Goal: Information Seeking & Learning: Check status

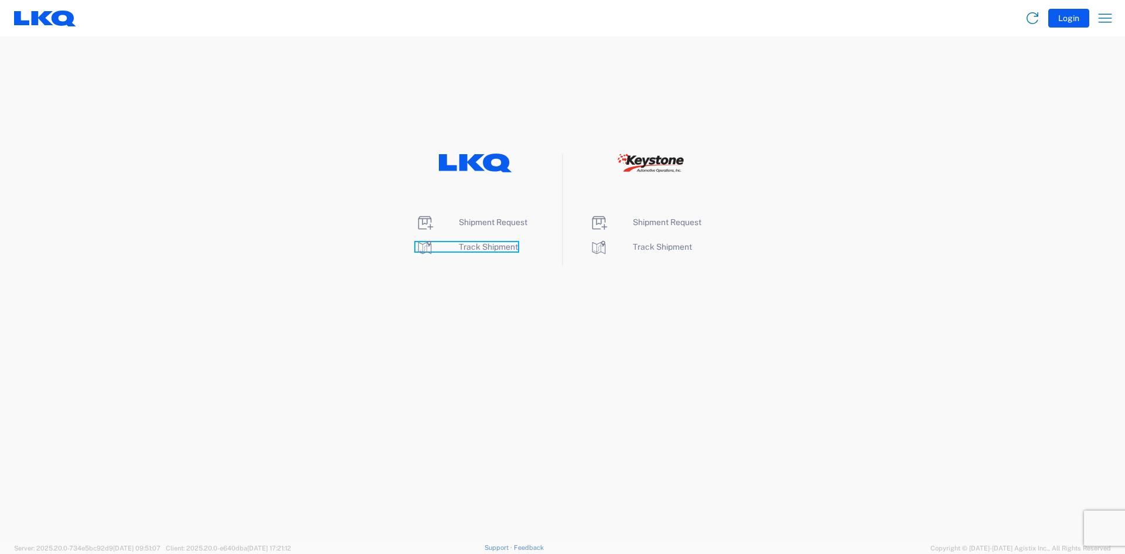
click at [472, 247] on span "Track Shipment" at bounding box center [488, 246] width 59 height 9
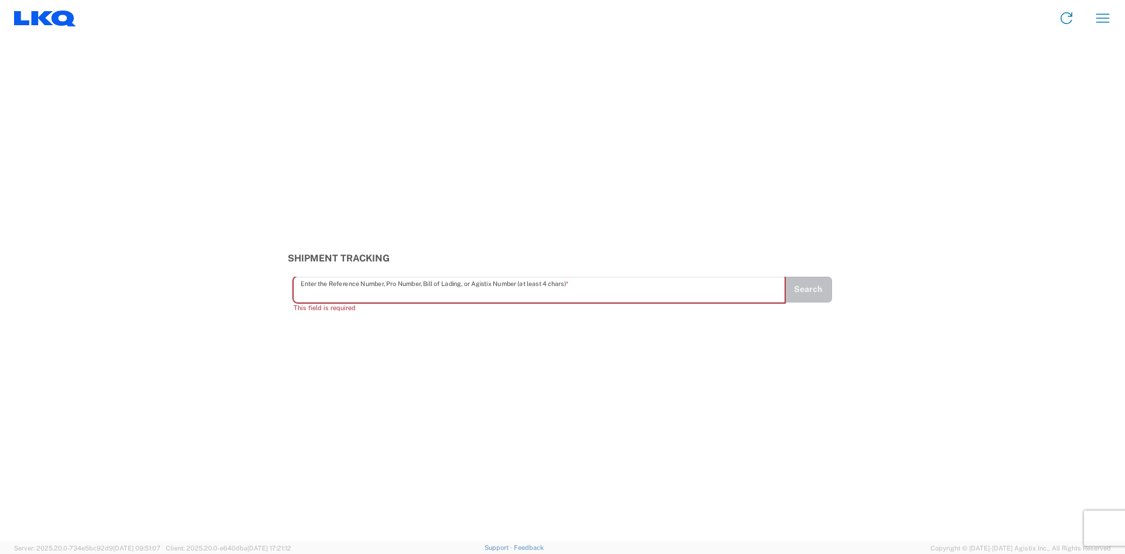
click at [329, 298] on input "text" at bounding box center [540, 289] width 478 height 21
paste input "56743515"
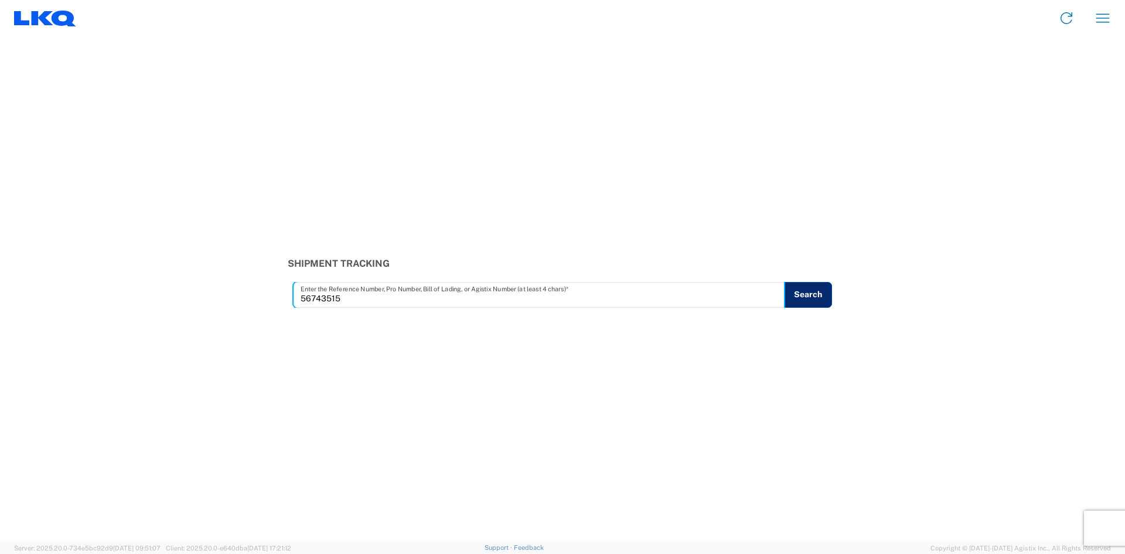
type input "56743515"
click at [808, 291] on button "Search" at bounding box center [808, 295] width 48 height 26
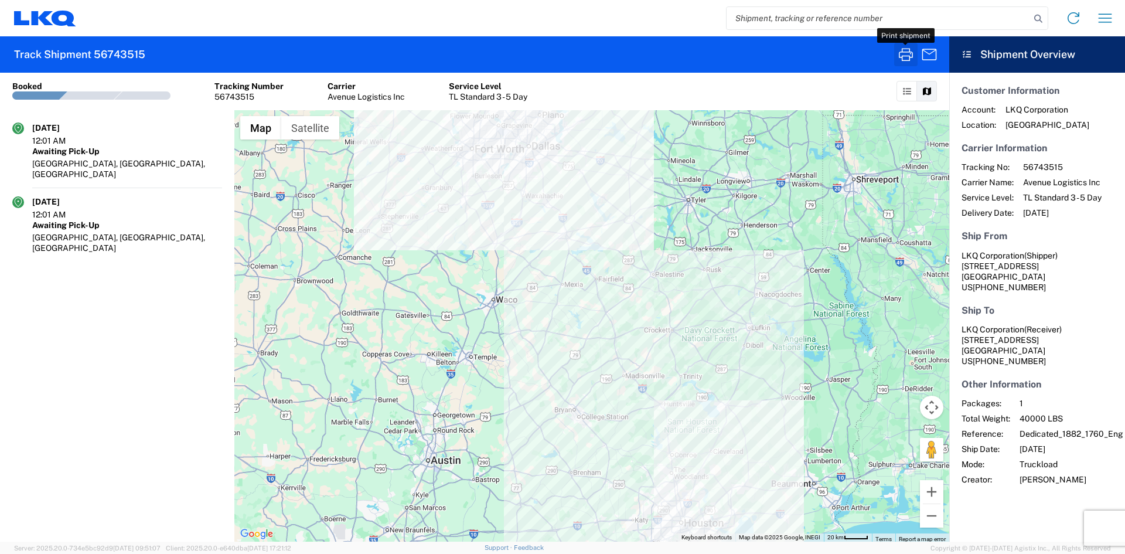
click at [905, 50] on icon "button" at bounding box center [905, 54] width 19 height 19
